Goal: Transaction & Acquisition: Register for event/course

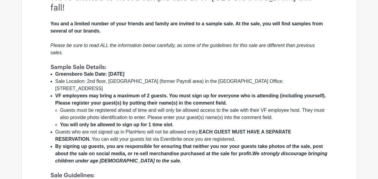
scroll to position [148, 0]
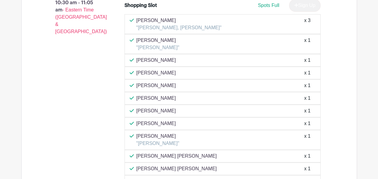
scroll to position [1253, 0]
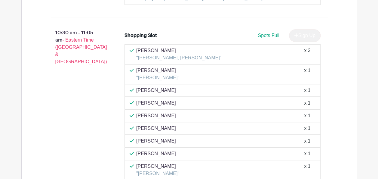
drag, startPoint x: 136, startPoint y: 118, endPoint x: 185, endPoint y: 117, distance: 48.4
click at [185, 137] on div "Roberto Diaz x 1" at bounding box center [223, 140] width 186 height 7
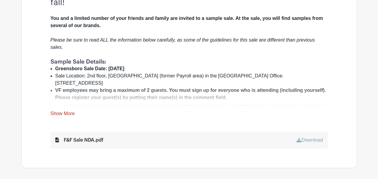
scroll to position [220, 0]
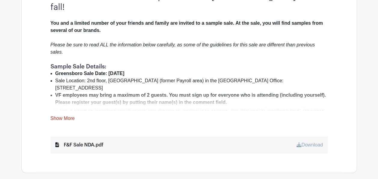
click at [53, 115] on link "Show More" at bounding box center [62, 119] width 24 height 8
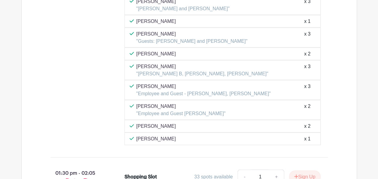
scroll to position [2864, 0]
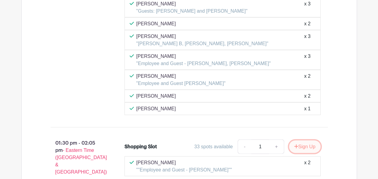
click at [300, 140] on button "Sign Up" at bounding box center [305, 146] width 32 height 13
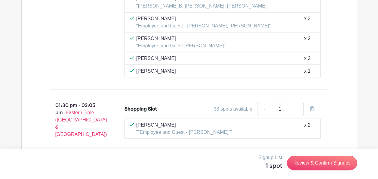
scroll to position [2925, 0]
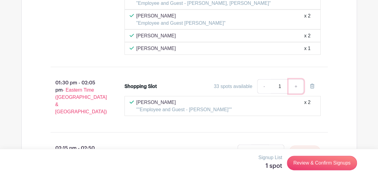
click at [296, 79] on link "+" at bounding box center [295, 86] width 15 height 14
type input "2"
click at [295, 79] on link "+" at bounding box center [295, 86] width 15 height 14
type input "3"
click at [266, 79] on link "-" at bounding box center [264, 86] width 14 height 14
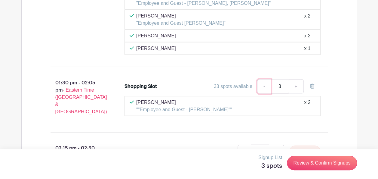
type input "2"
click at [265, 79] on link "-" at bounding box center [264, 86] width 14 height 14
type input "1"
click at [265, 79] on link "-" at bounding box center [264, 86] width 14 height 14
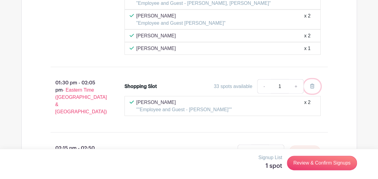
click at [313, 84] on icon at bounding box center [312, 86] width 4 height 5
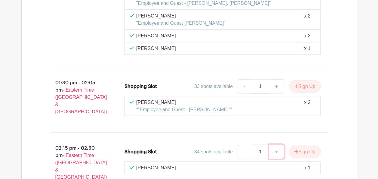
click at [274, 144] on link "+" at bounding box center [276, 151] width 15 height 14
type input "3"
click at [306, 145] on button "Sign Up" at bounding box center [305, 151] width 32 height 13
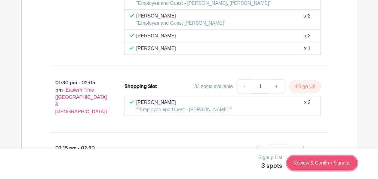
click at [324, 162] on link "Review & Confirm Signups" at bounding box center [322, 162] width 70 height 14
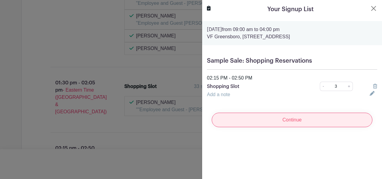
click at [283, 122] on input "Continue" at bounding box center [292, 119] width 161 height 14
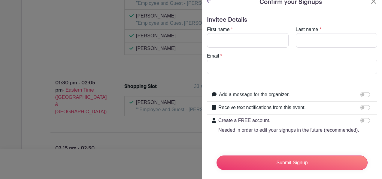
scroll to position [0, 0]
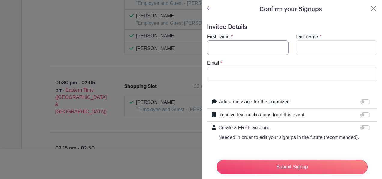
click at [239, 45] on input "First name" at bounding box center [248, 47] width 82 height 14
type input "[PERSON_NAME]"
type input "[EMAIL_ADDRESS][DOMAIN_NAME]"
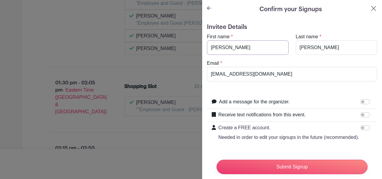
type input "[PERSON_NAME]"
click at [267, 32] on form "Invitee Details First name * Nagendra Last name * Mandapati Email * nagendra_ma…" at bounding box center [292, 102] width 170 height 158
click at [370, 8] on button "Close" at bounding box center [373, 8] width 7 height 7
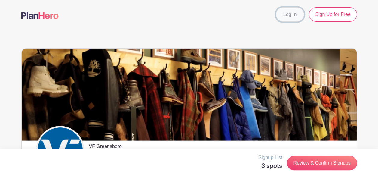
click at [283, 15] on link "Log In" at bounding box center [290, 14] width 28 height 14
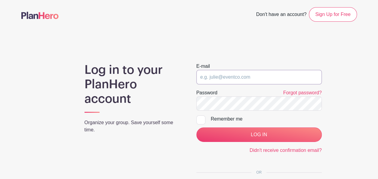
click at [250, 74] on input "email" at bounding box center [258, 77] width 125 height 14
type input "[EMAIL_ADDRESS][DOMAIN_NAME]"
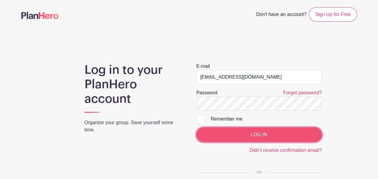
click at [249, 133] on input "LOG IN" at bounding box center [258, 134] width 125 height 14
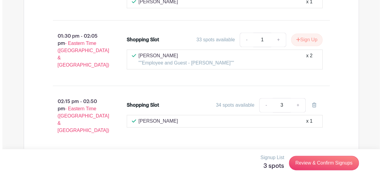
scroll to position [2645, 0]
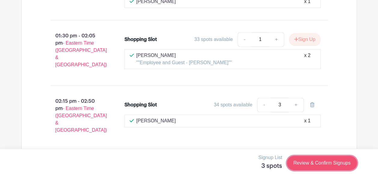
click at [338, 163] on link "Review & Confirm Signups" at bounding box center [322, 162] width 70 height 14
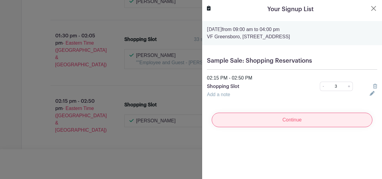
click at [290, 121] on input "Continue" at bounding box center [292, 119] width 161 height 14
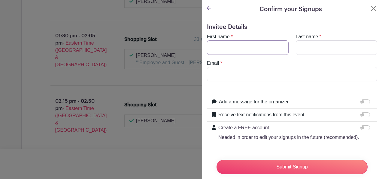
click at [251, 43] on input "First name" at bounding box center [248, 47] width 82 height 14
type input "[PERSON_NAME]"
type input "[EMAIL_ADDRESS][DOMAIN_NAME]"
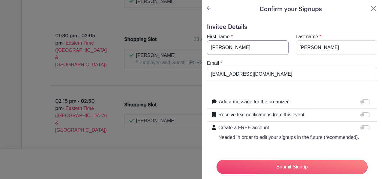
type input "[PERSON_NAME]"
click at [266, 22] on div "Invitee Details First name * [PERSON_NAME] Last name * [PERSON_NAME] Email * [E…" at bounding box center [292, 105] width 180 height 173
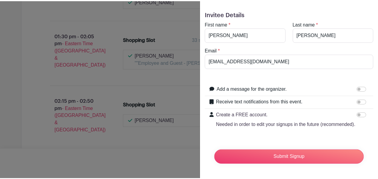
scroll to position [23, 0]
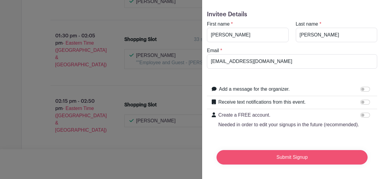
click at [276, 154] on input "Submit Signup" at bounding box center [292, 157] width 151 height 14
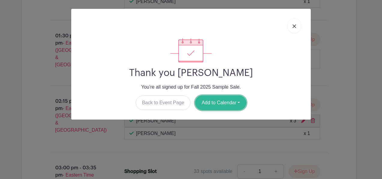
click at [233, 103] on button "Add to Calendar" at bounding box center [220, 102] width 51 height 14
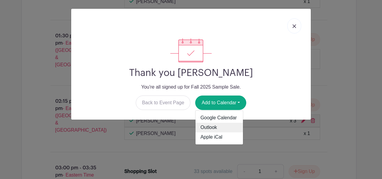
click at [215, 128] on link "Outlook" at bounding box center [219, 128] width 47 height 10
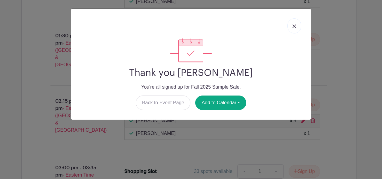
click at [364, 81] on div "Thank you [PERSON_NAME] You're all signed up for Fall 2025 Sample Sale. Back to…" at bounding box center [191, 89] width 382 height 179
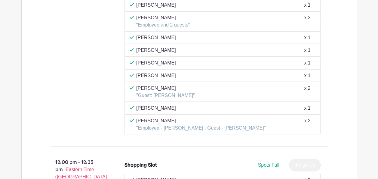
scroll to position [1773, 0]
